Goal: Information Seeking & Learning: Find specific page/section

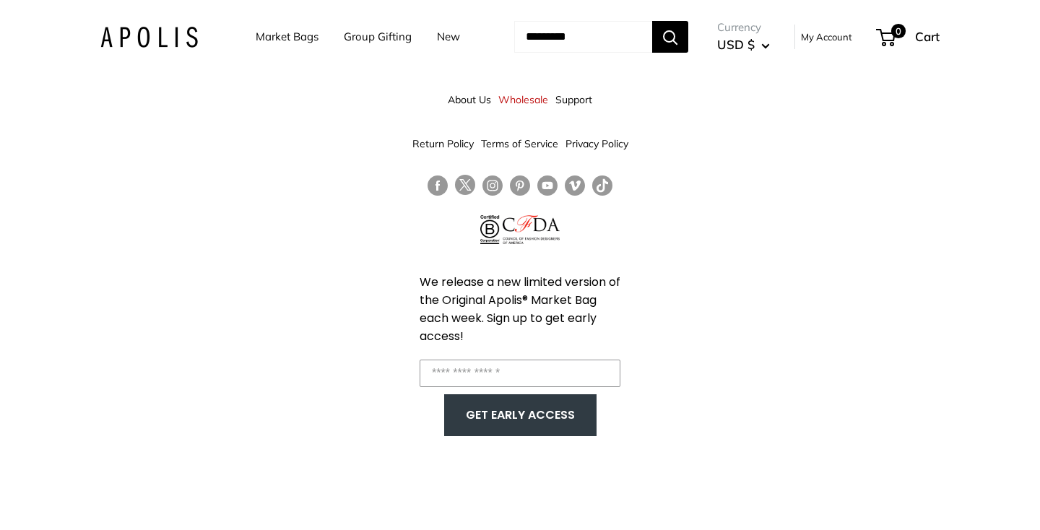
click at [297, 32] on link "Market Bags" at bounding box center [287, 37] width 63 height 20
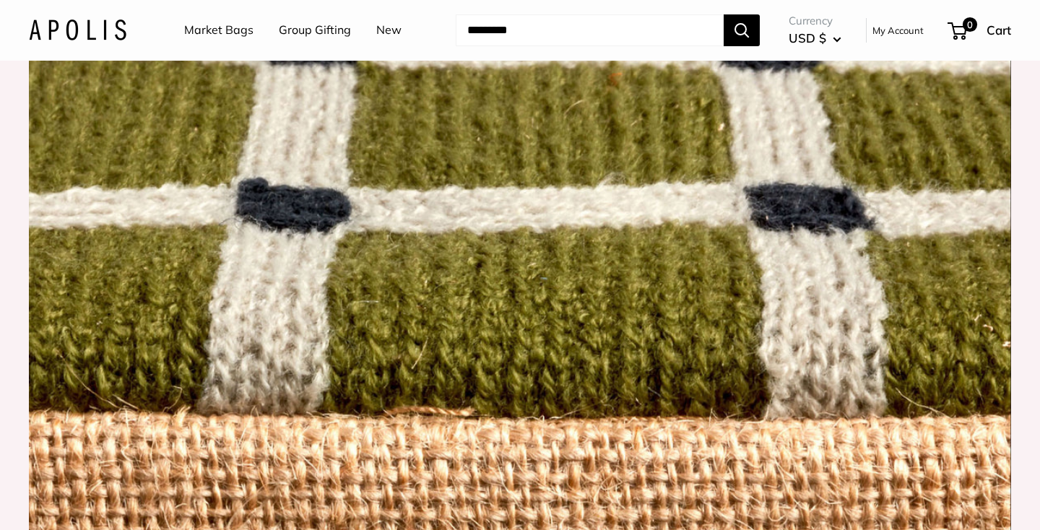
scroll to position [1388, 0]
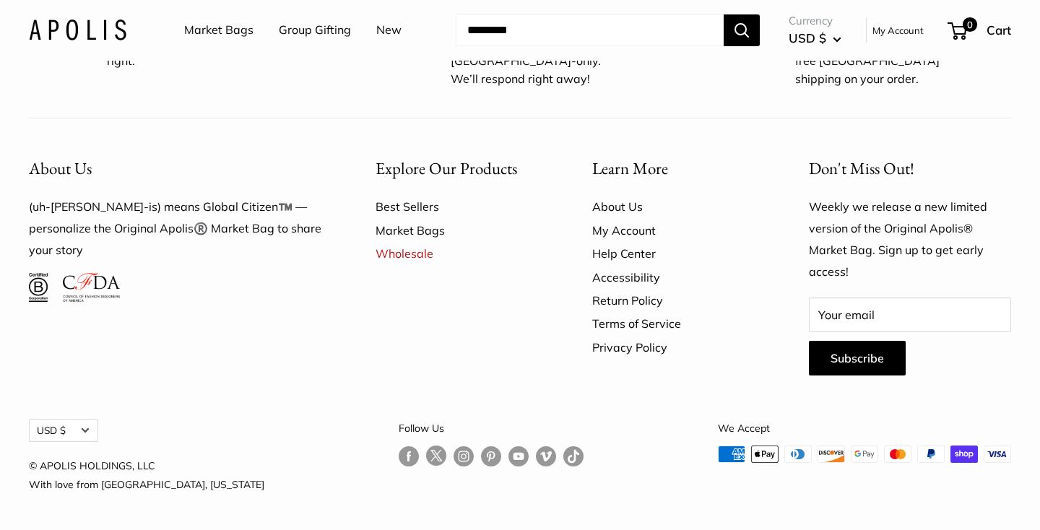
scroll to position [4138, 0]
click at [226, 32] on link "Market Bags" at bounding box center [218, 30] width 69 height 22
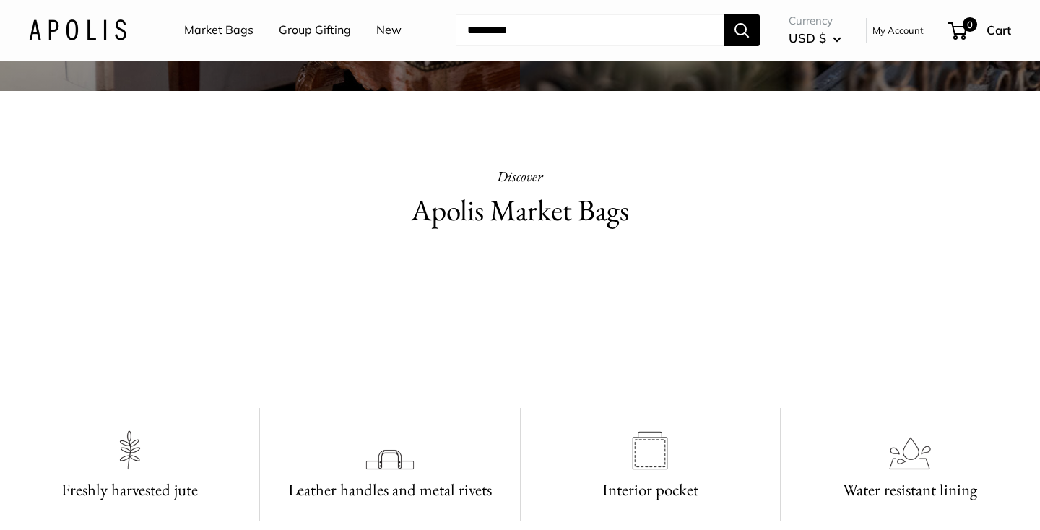
scroll to position [618, 0]
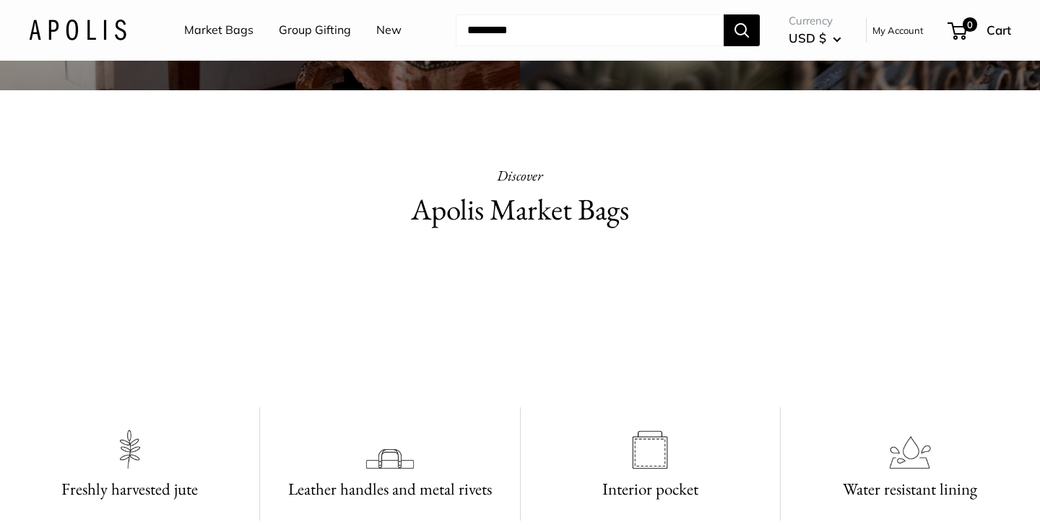
click at [524, 214] on h2 "Apolis Market Bags" at bounding box center [519, 209] width 491 height 43
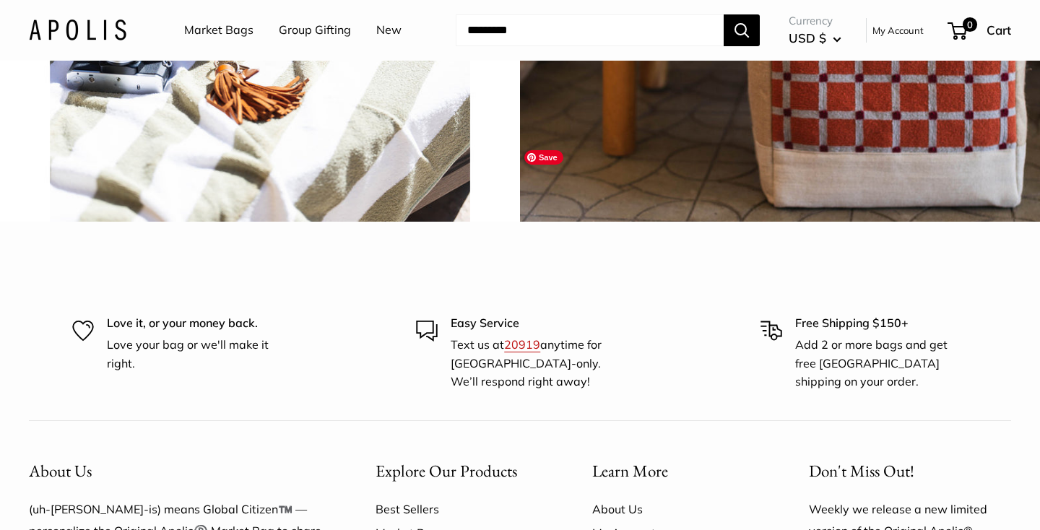
scroll to position [3449, 0]
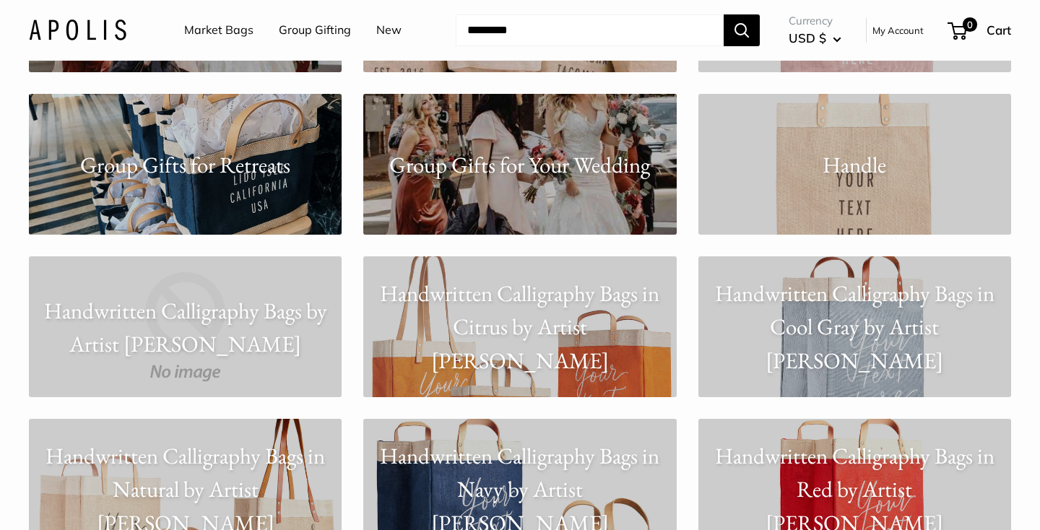
scroll to position [4810, 0]
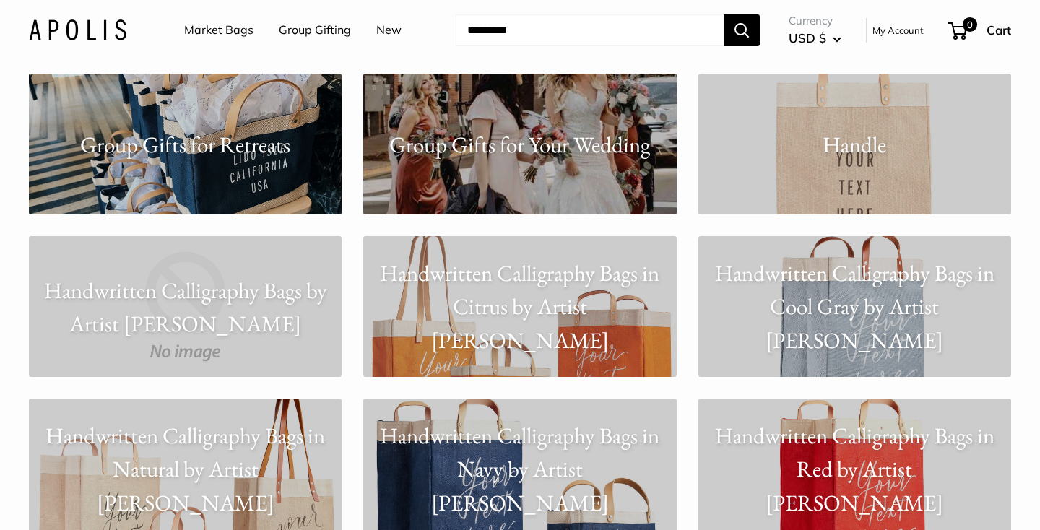
click at [862, 152] on p "Handle" at bounding box center [854, 144] width 313 height 34
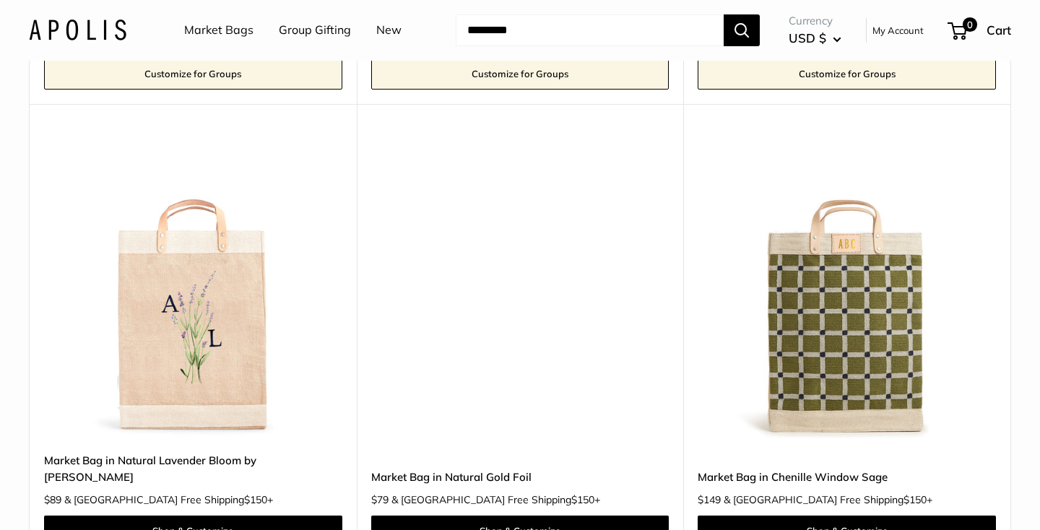
scroll to position [6494, 0]
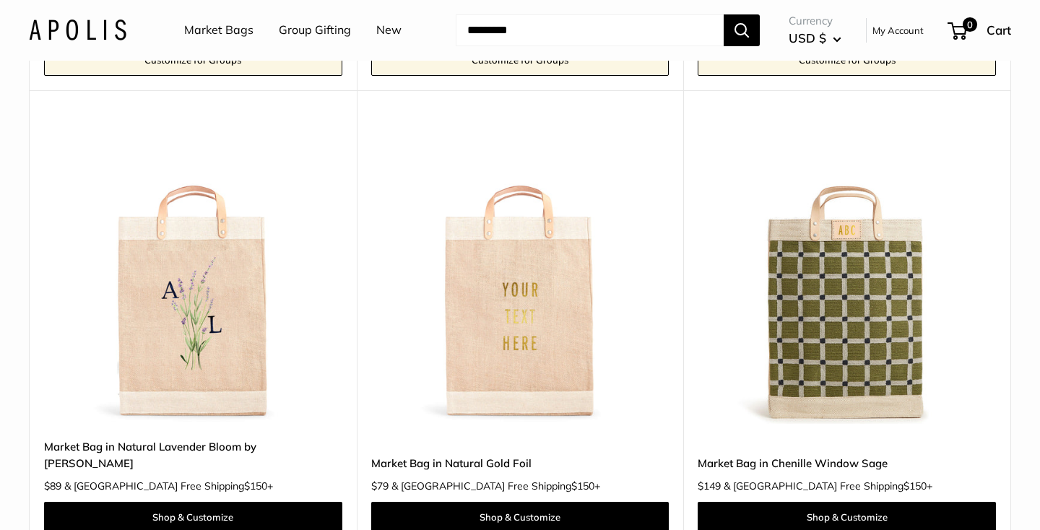
click at [749, 30] on button "Search" at bounding box center [742, 30] width 36 height 32
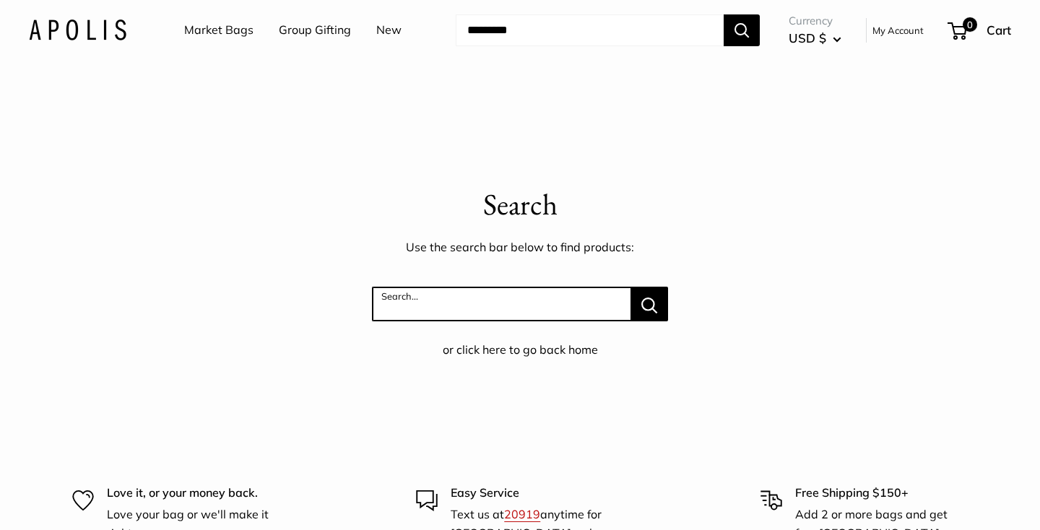
click at [488, 317] on input "Search..." at bounding box center [501, 304] width 259 height 35
type input "*****"
click at [631, 287] on button "Search..." at bounding box center [649, 304] width 37 height 35
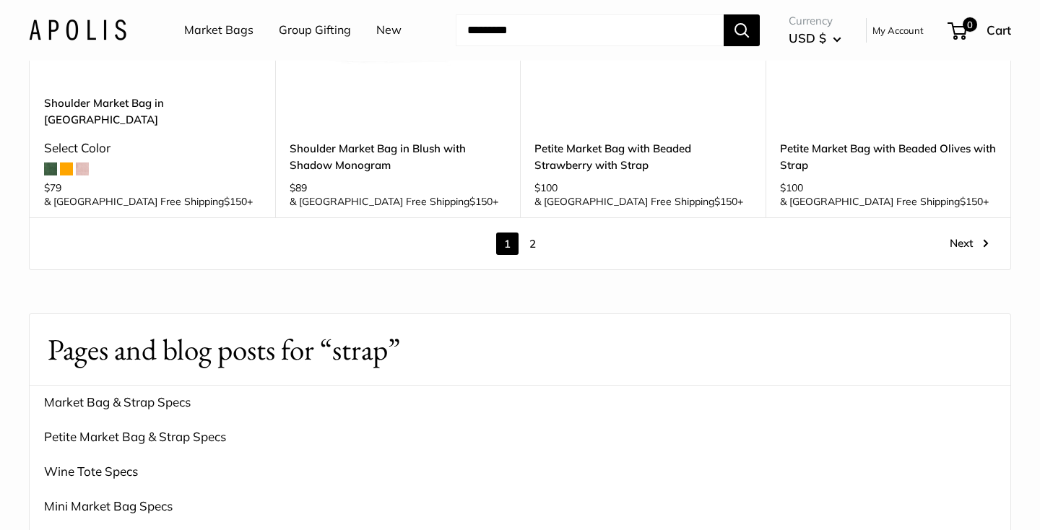
scroll to position [1797, 0]
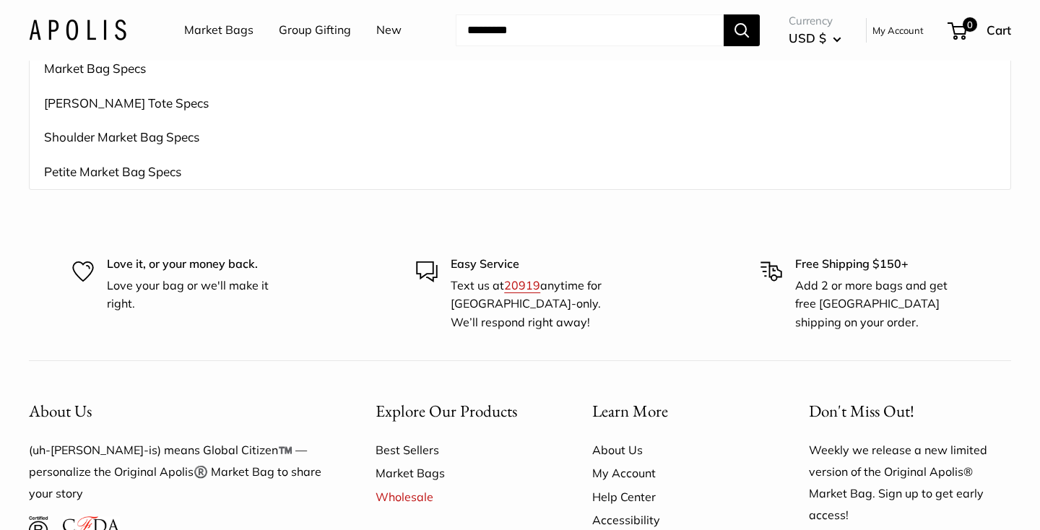
scroll to position [1441, 0]
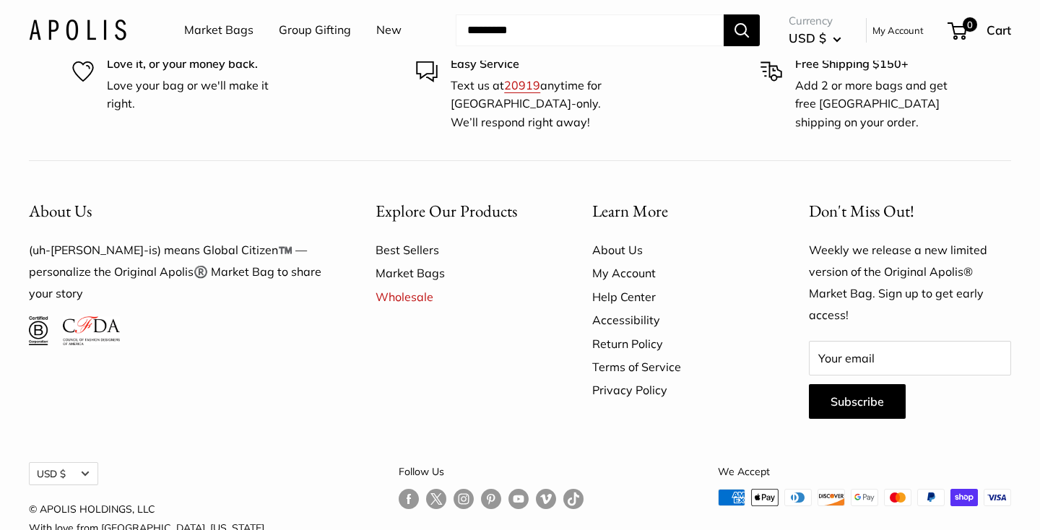
click at [607, 285] on link "Help Center" at bounding box center [675, 296] width 166 height 23
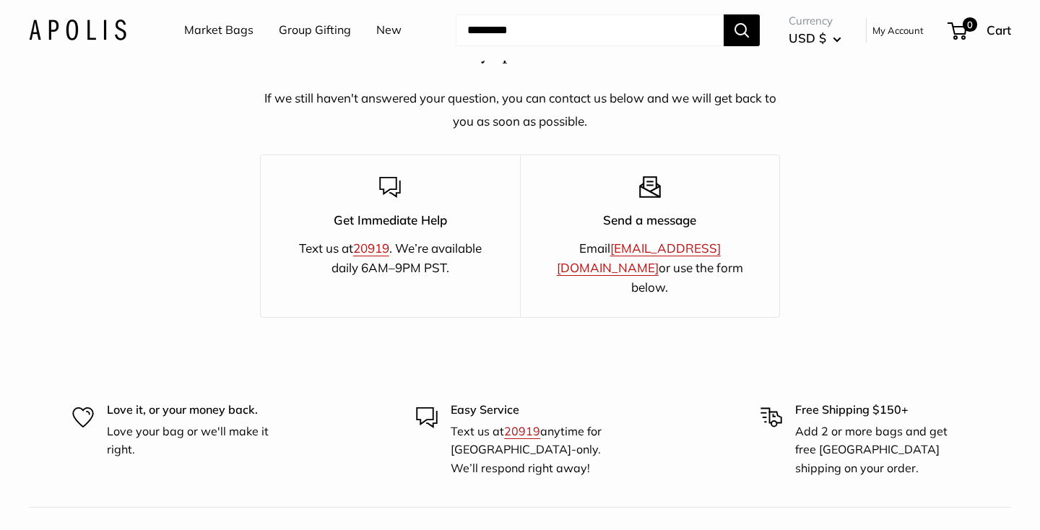
scroll to position [2550, 0]
